Goal: Download file/media

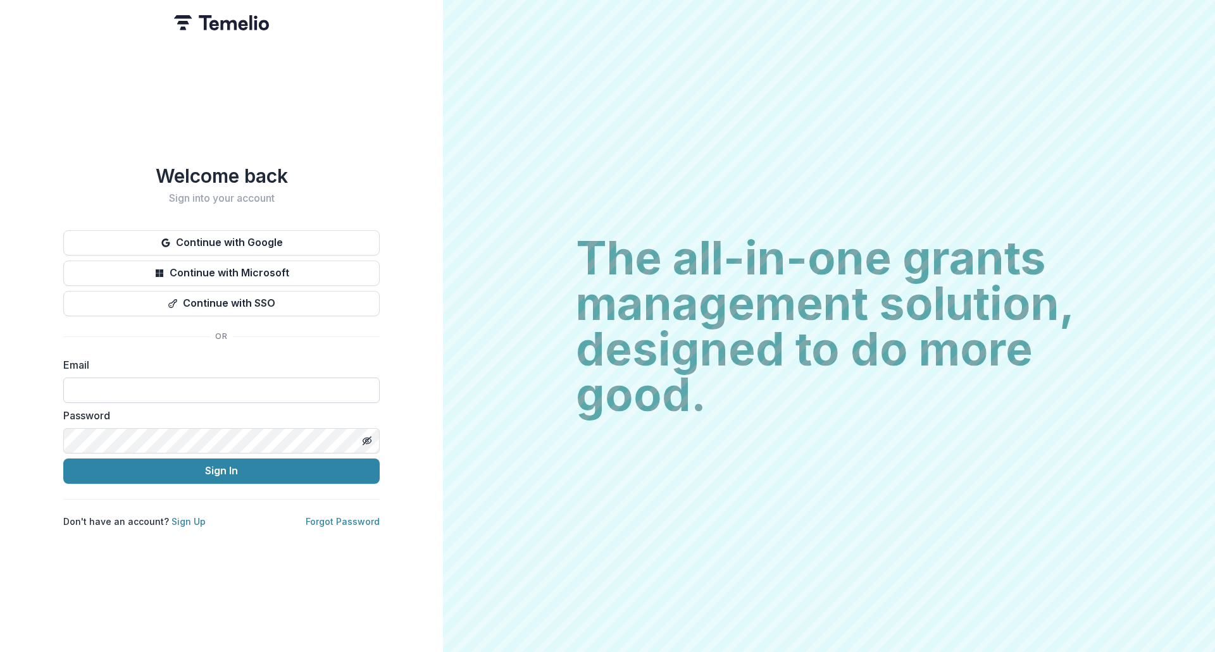
click at [214, 390] on input at bounding box center [221, 390] width 316 height 25
type input "**********"
click at [178, 465] on button "Sign In" at bounding box center [221, 471] width 316 height 25
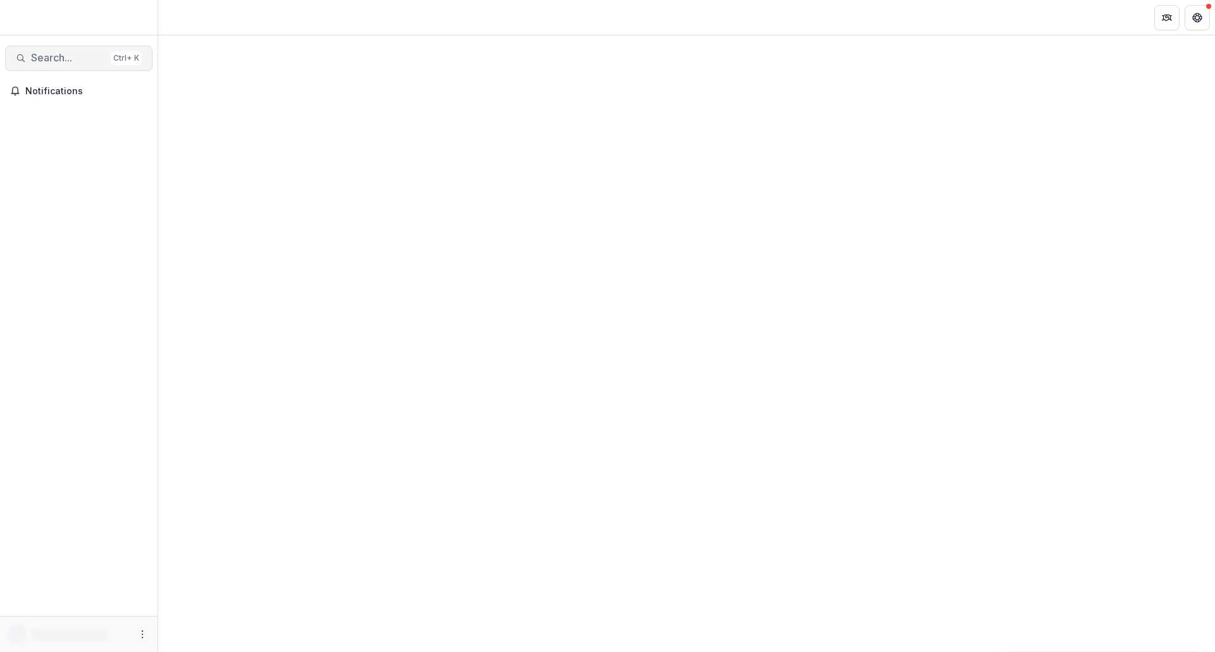
click at [32, 58] on span "Search..." at bounding box center [68, 58] width 75 height 12
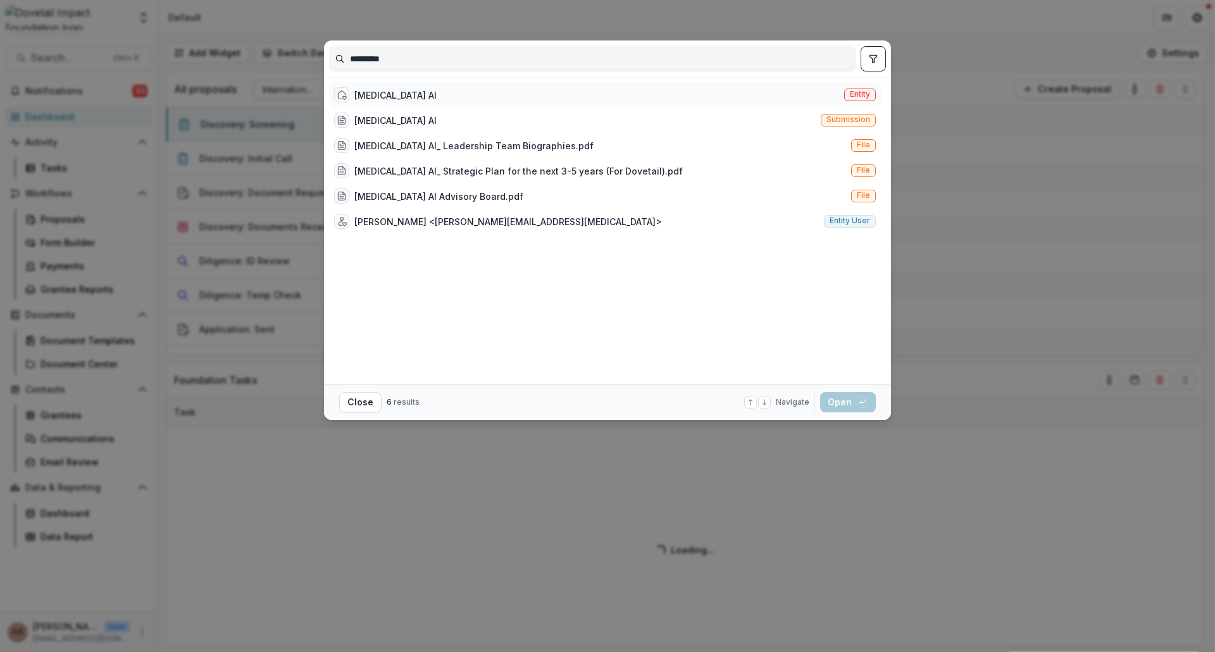
type input "*********"
click at [427, 104] on div "[MEDICAL_DATA] AI Entity" at bounding box center [605, 94] width 552 height 25
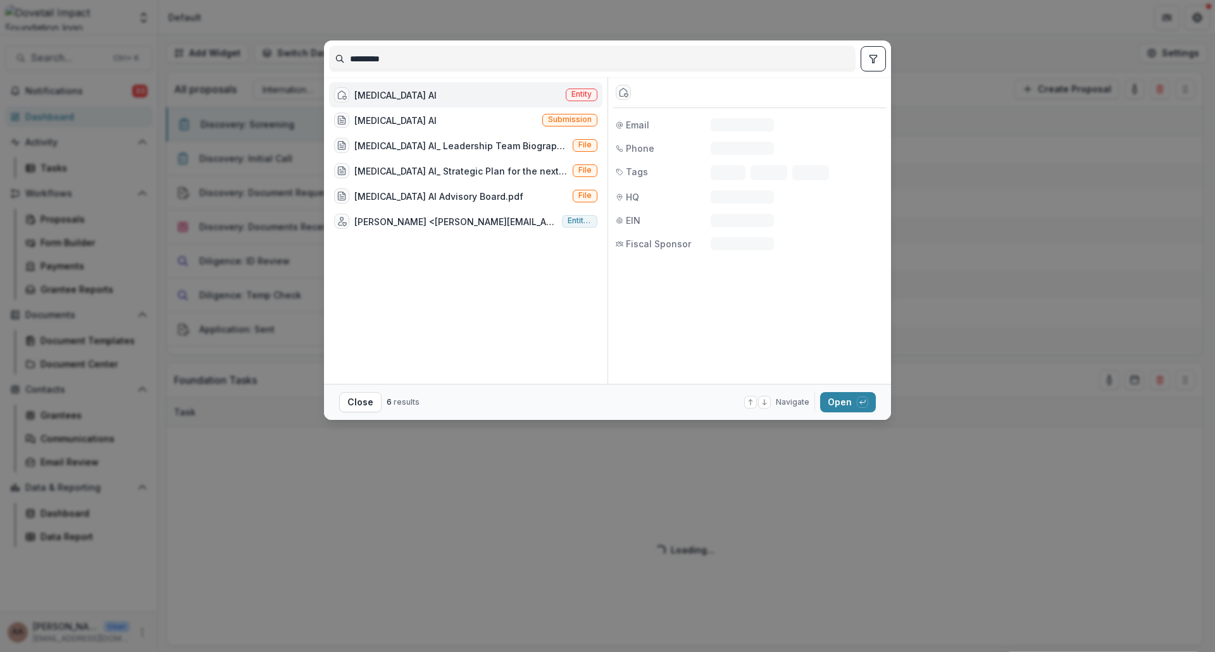
select select "******"
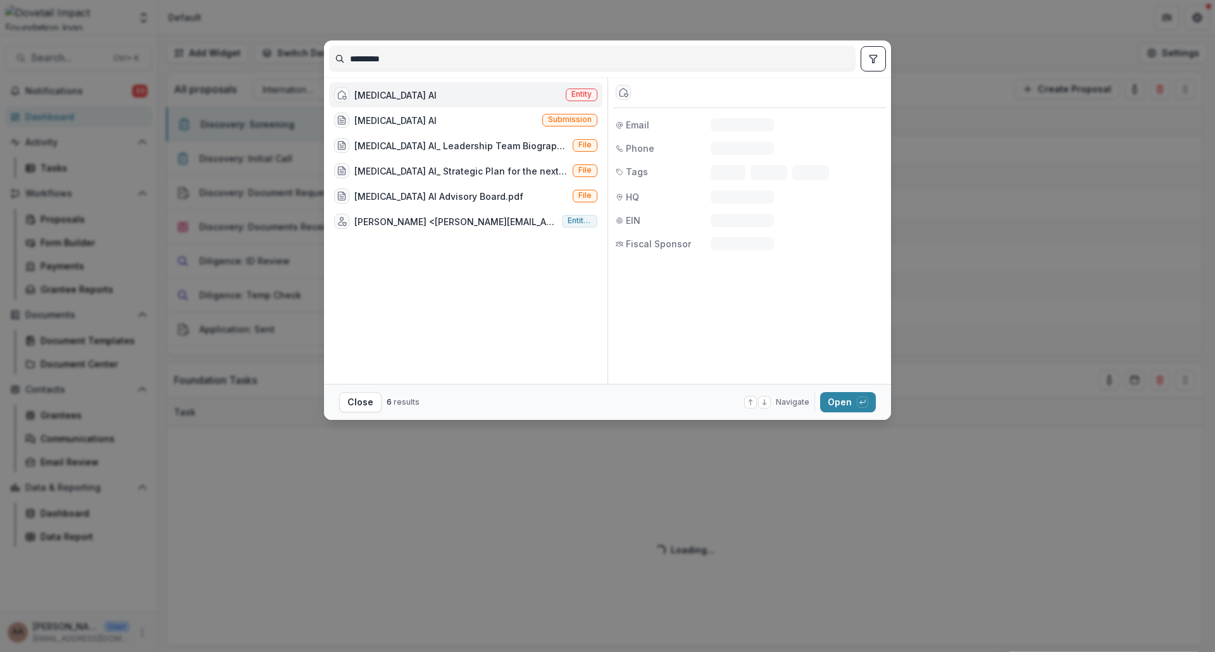
select select "******"
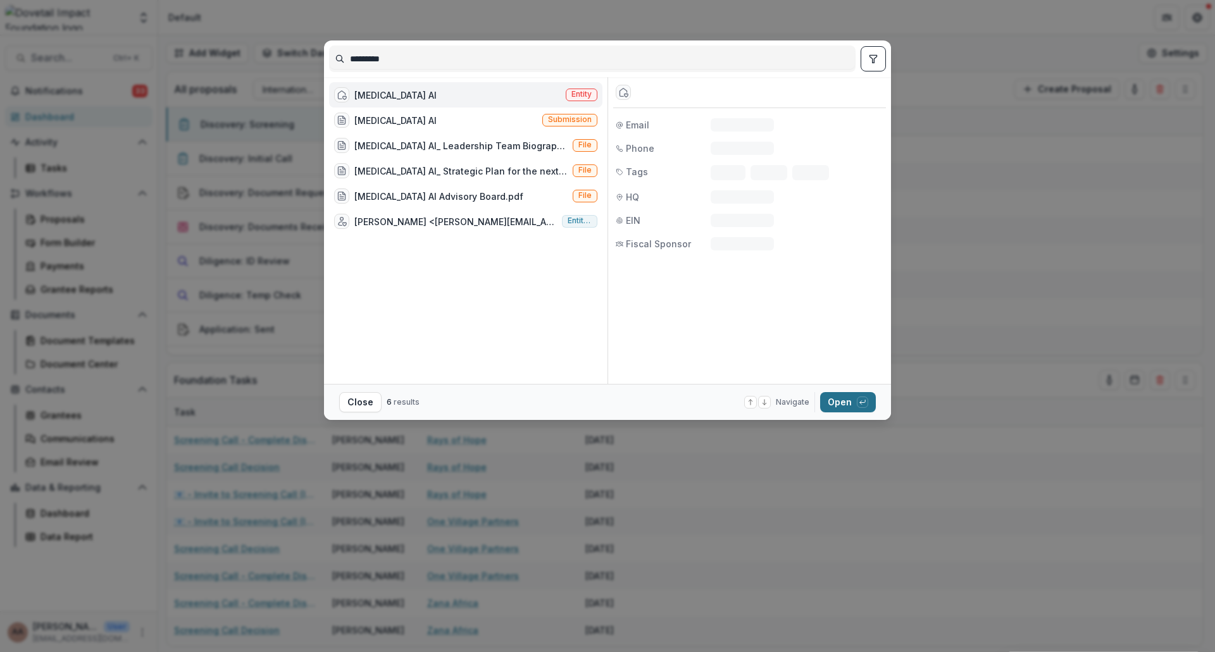
click at [840, 406] on button "Open with enter key" at bounding box center [848, 402] width 56 height 20
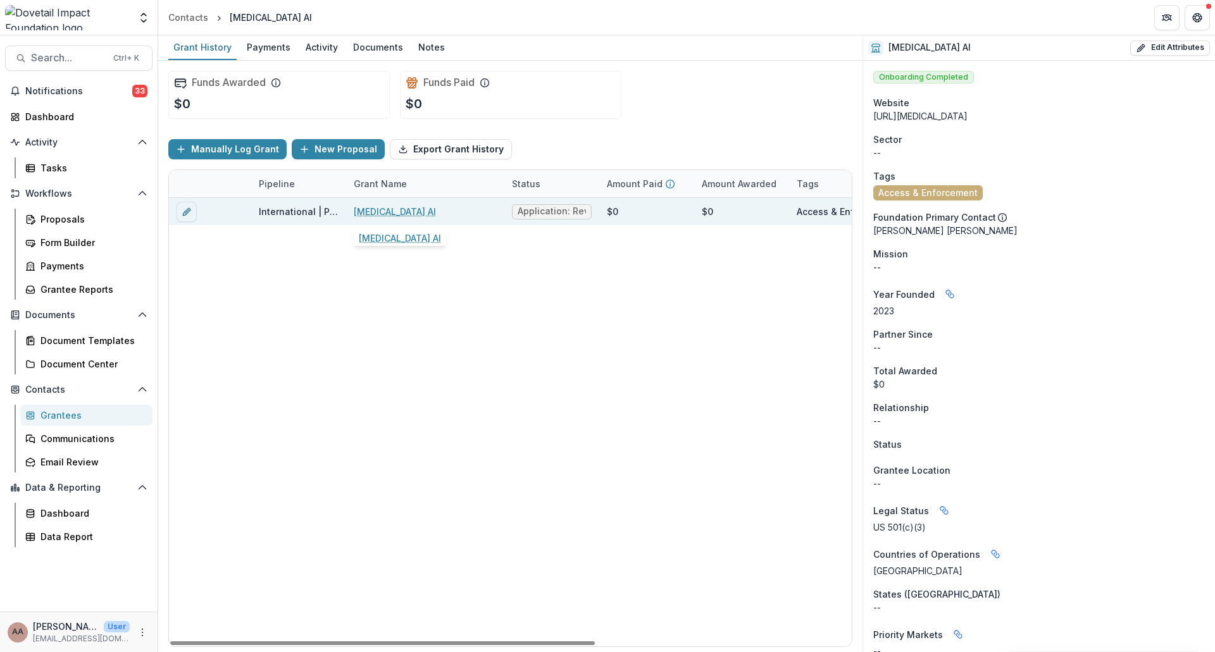
click at [376, 211] on link "Adalat AI" at bounding box center [395, 211] width 82 height 13
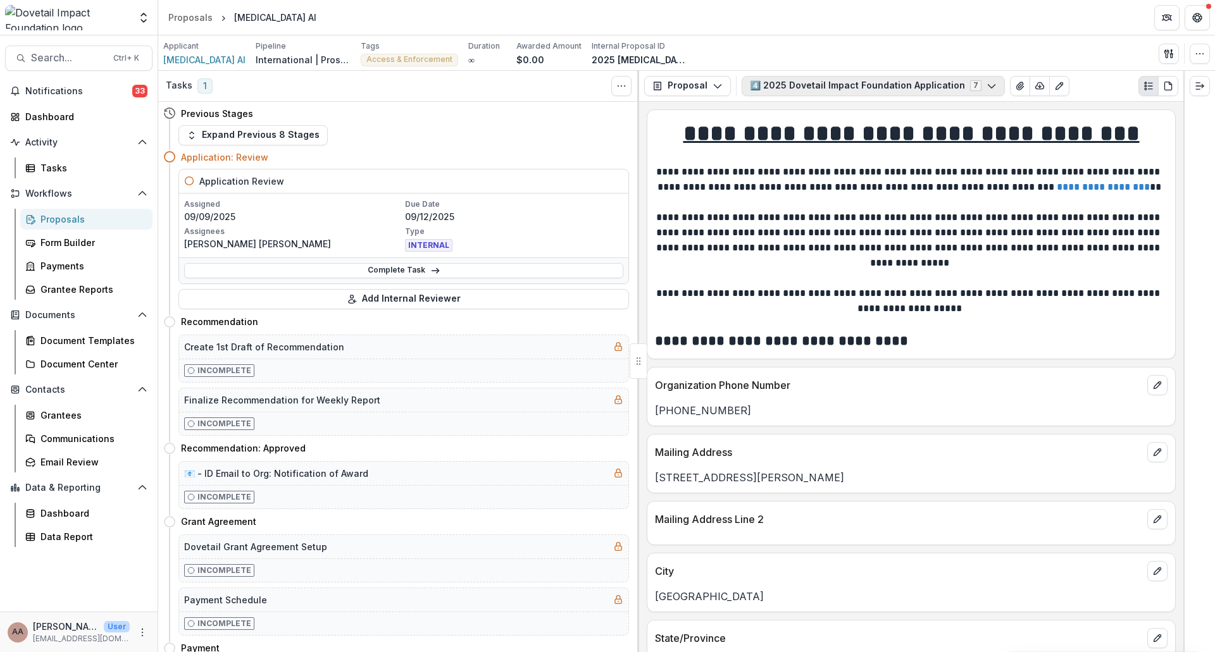
click at [986, 82] on icon "button" at bounding box center [991, 86] width 10 height 10
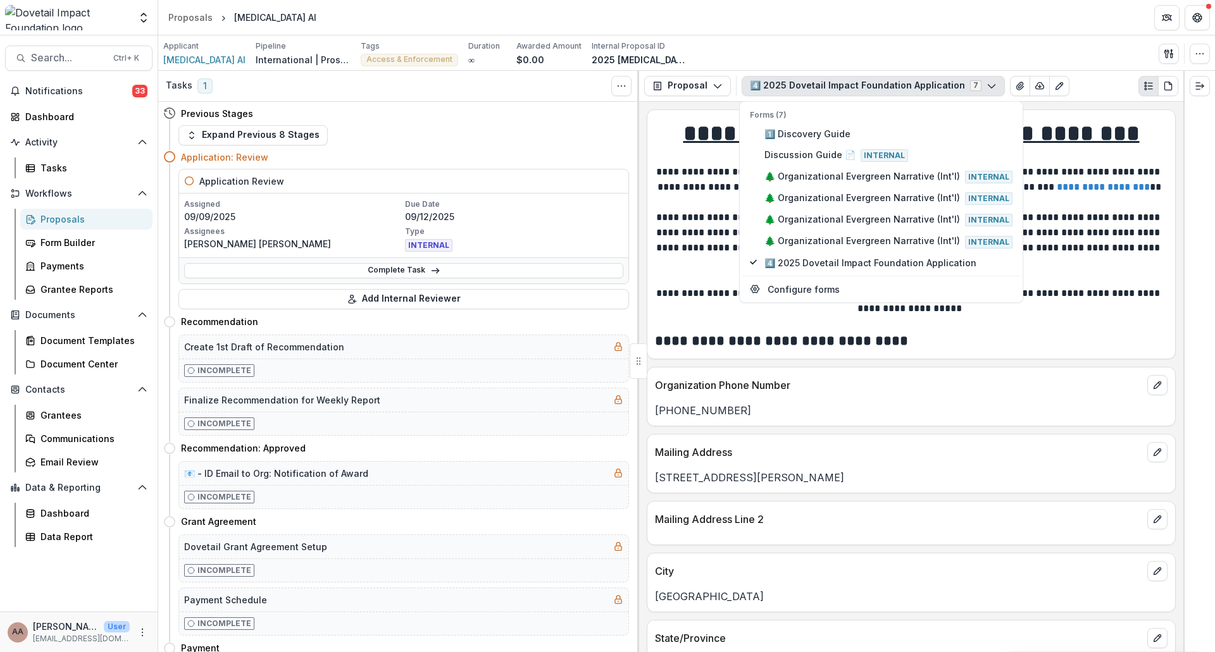
click at [986, 82] on icon "button" at bounding box center [991, 86] width 10 height 10
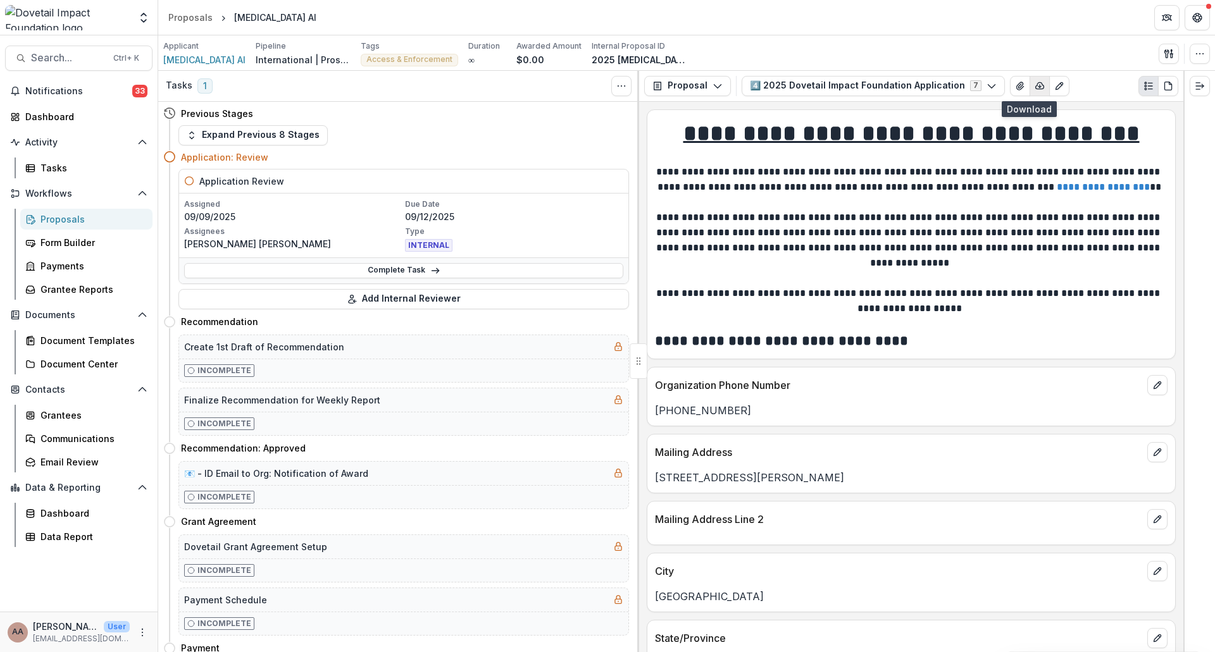
click at [1034, 85] on icon "button" at bounding box center [1039, 86] width 10 height 10
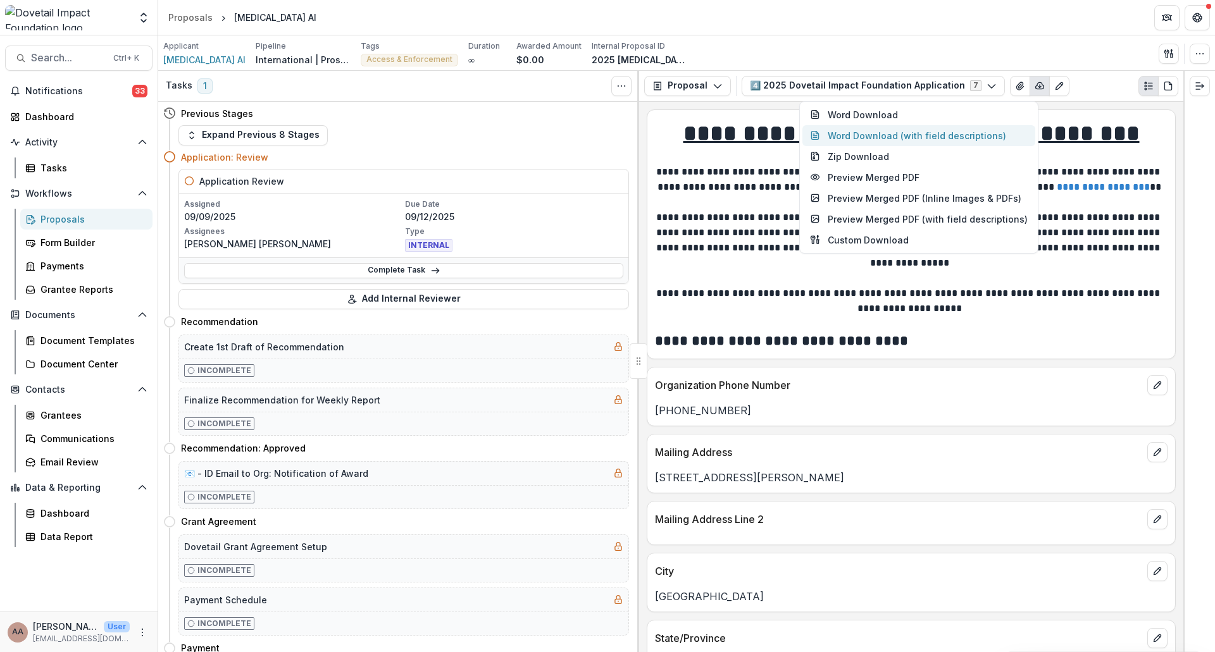
click at [927, 138] on button "Word Download (with field descriptions)" at bounding box center [918, 135] width 233 height 21
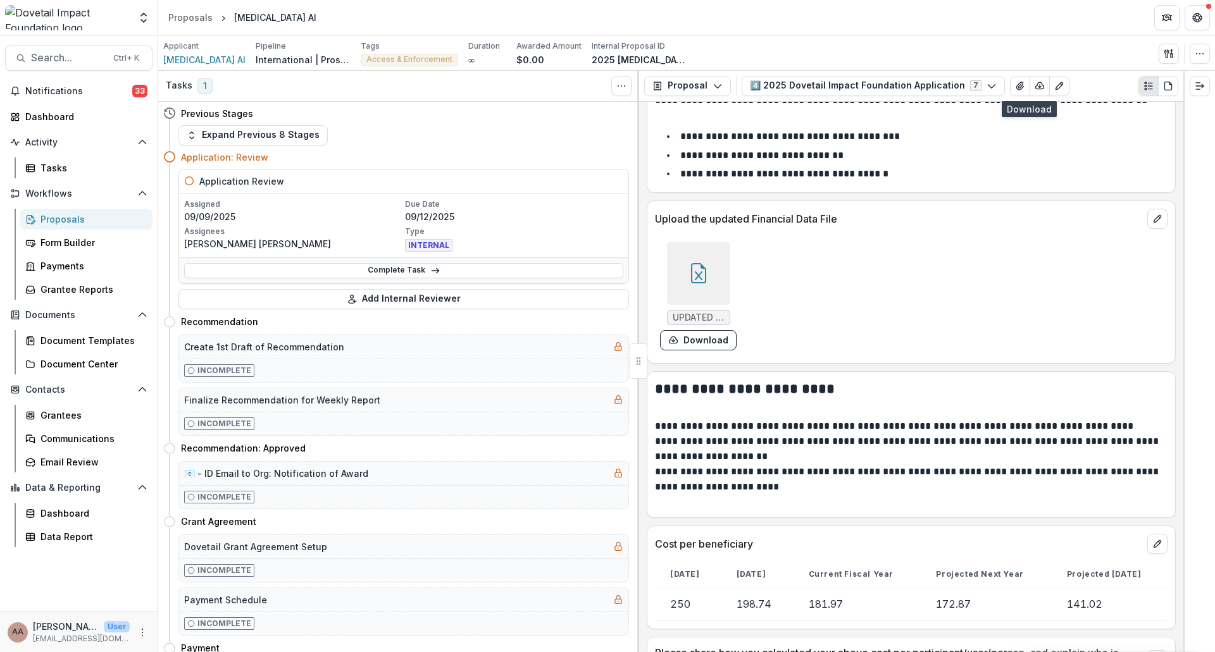
scroll to position [5303, 0]
click at [697, 341] on button "Download" at bounding box center [698, 340] width 77 height 20
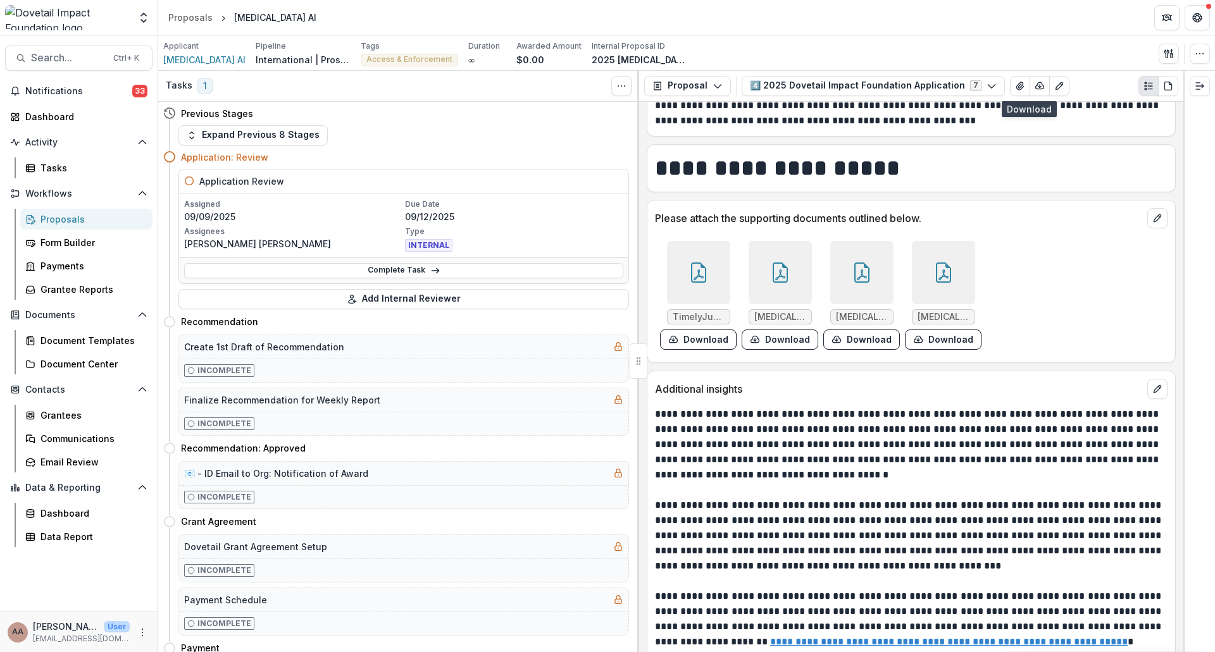
scroll to position [6796, 0]
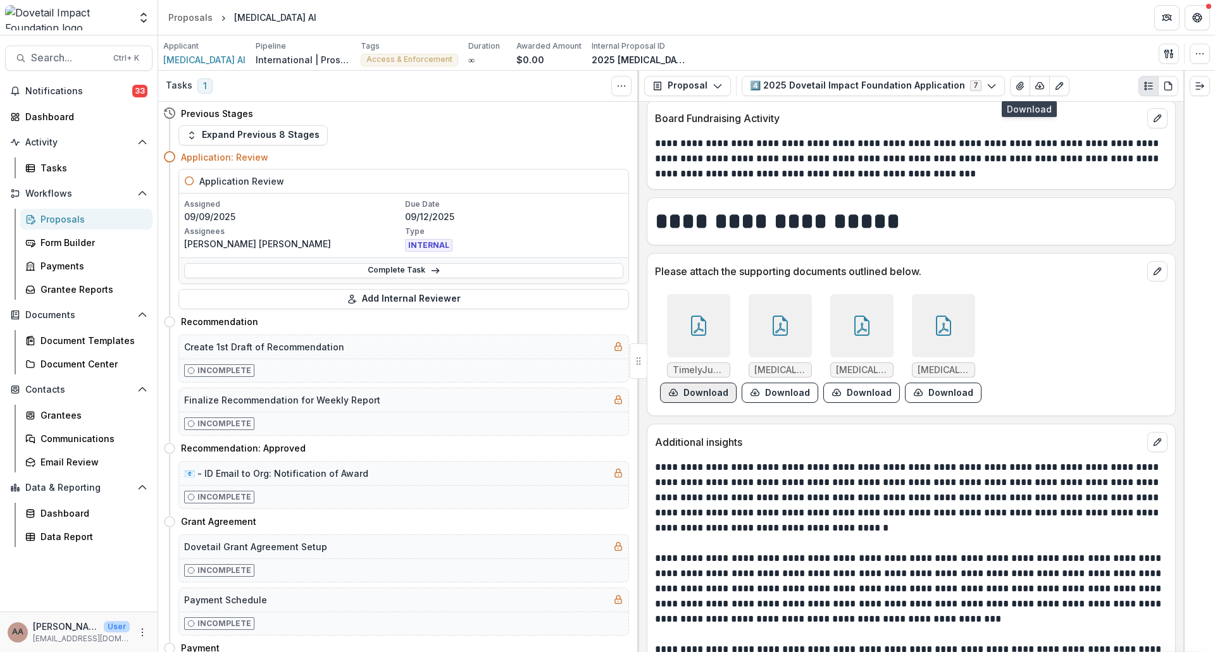
click at [702, 392] on button "Download" at bounding box center [698, 393] width 77 height 20
click at [777, 392] on button "Download" at bounding box center [779, 393] width 77 height 20
click at [865, 392] on button "Download" at bounding box center [861, 393] width 77 height 20
click at [930, 397] on button "Download" at bounding box center [943, 393] width 77 height 20
